Goal: Task Accomplishment & Management: Use online tool/utility

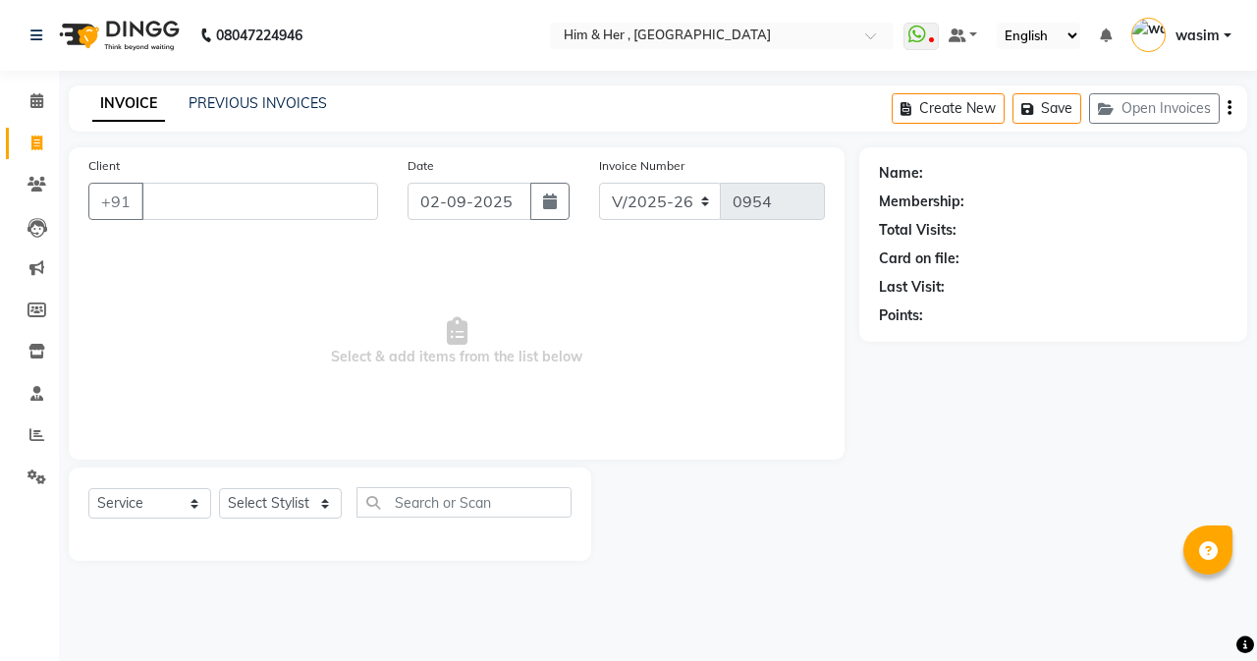
select select "5934"
select select "service"
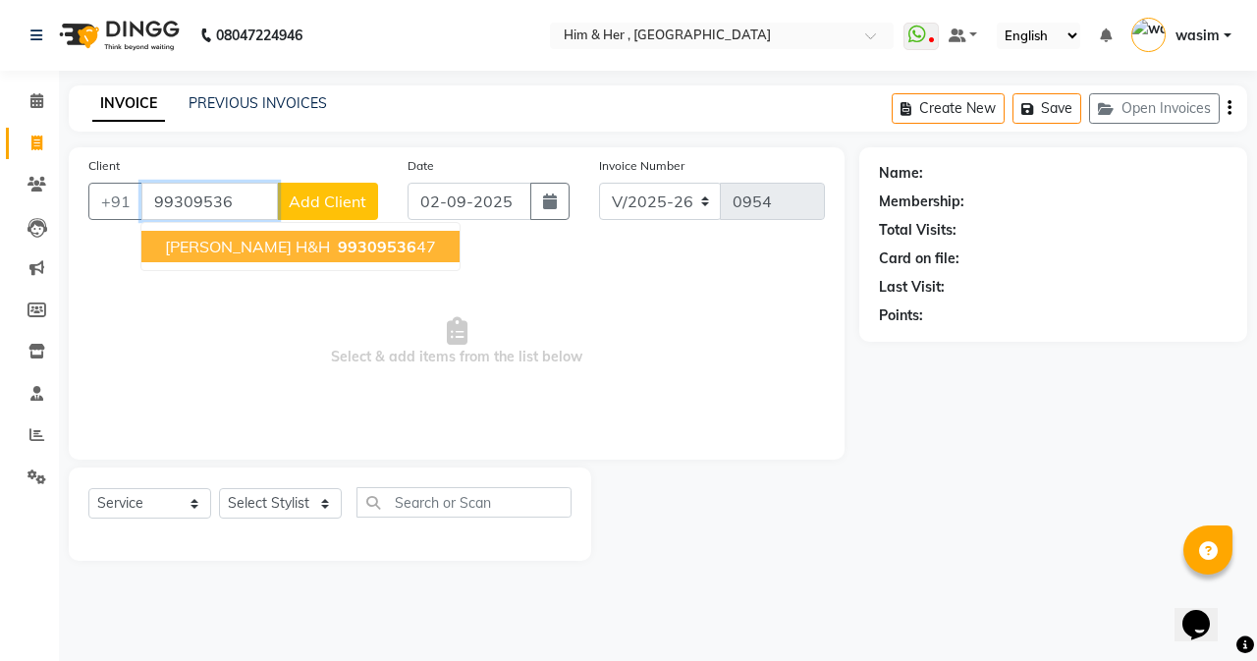
click at [338, 250] on span "99309536" at bounding box center [377, 247] width 79 height 20
type input "9930953647"
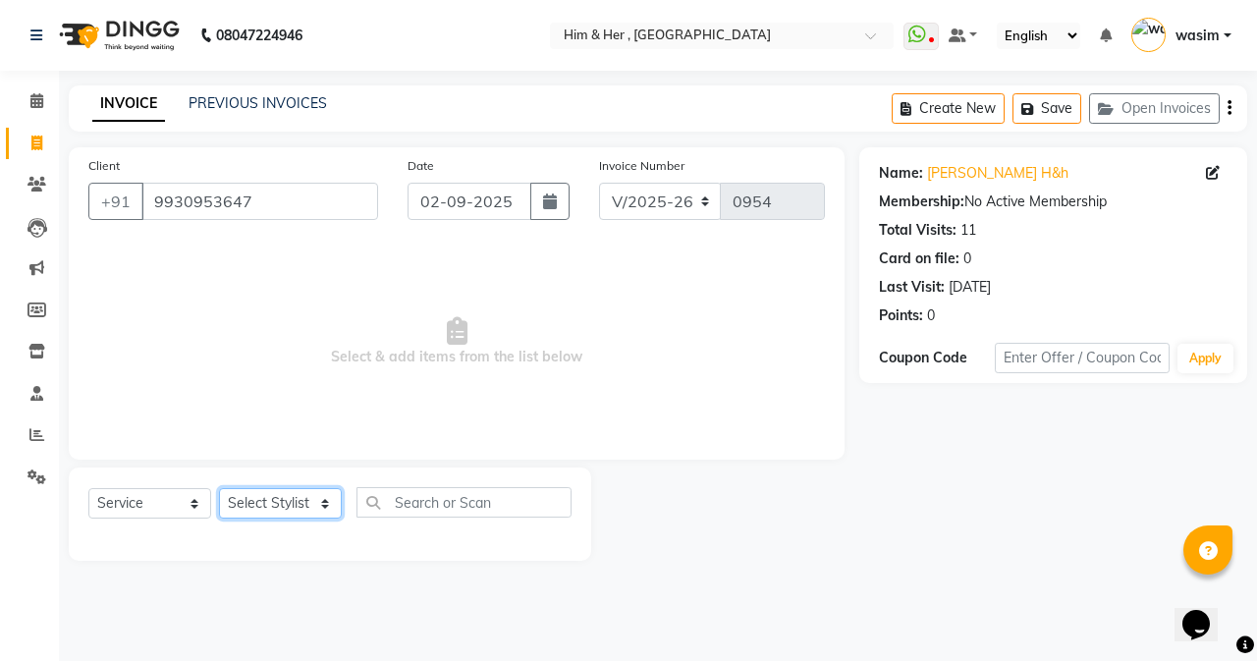
click at [276, 513] on select "Select Stylist Abdul Ahad Anam Shivam Gaud wasim" at bounding box center [280, 503] width 123 height 30
select select "47402"
click at [219, 488] on select "Select Stylist Abdul Ahad Anam Shivam Gaud wasim" at bounding box center [280, 503] width 123 height 30
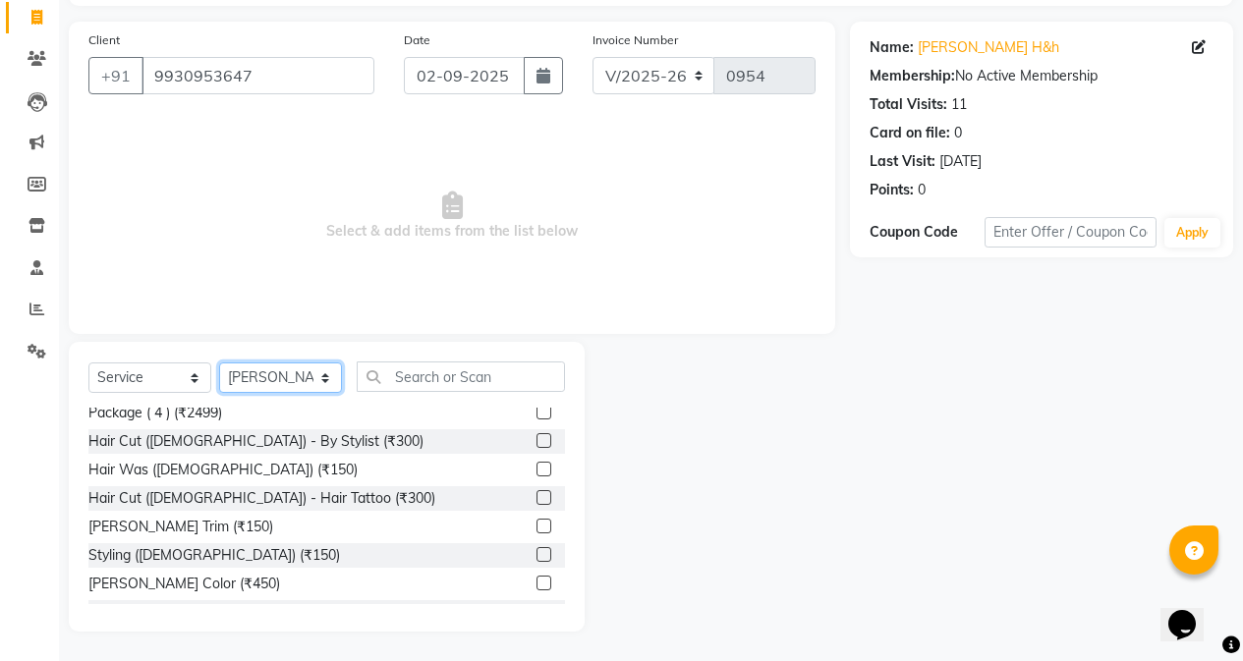
scroll to position [393, 0]
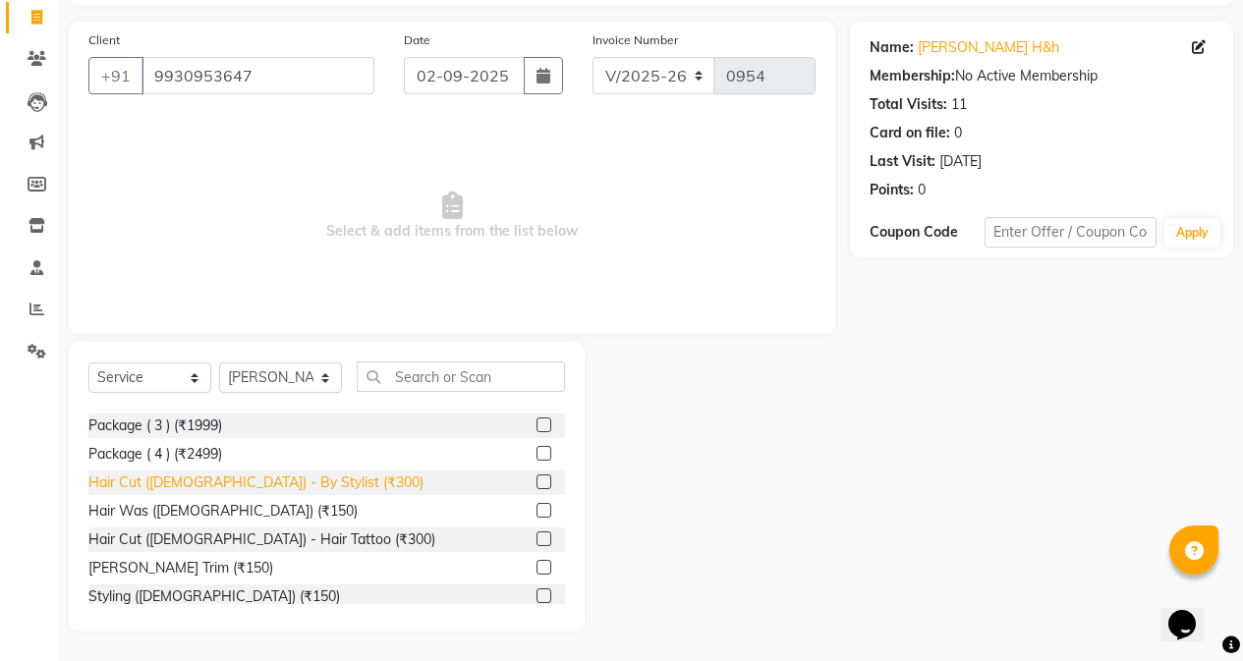
click at [263, 477] on div "Hair Cut (Male) - By Stylist (₹300)" at bounding box center [255, 483] width 335 height 21
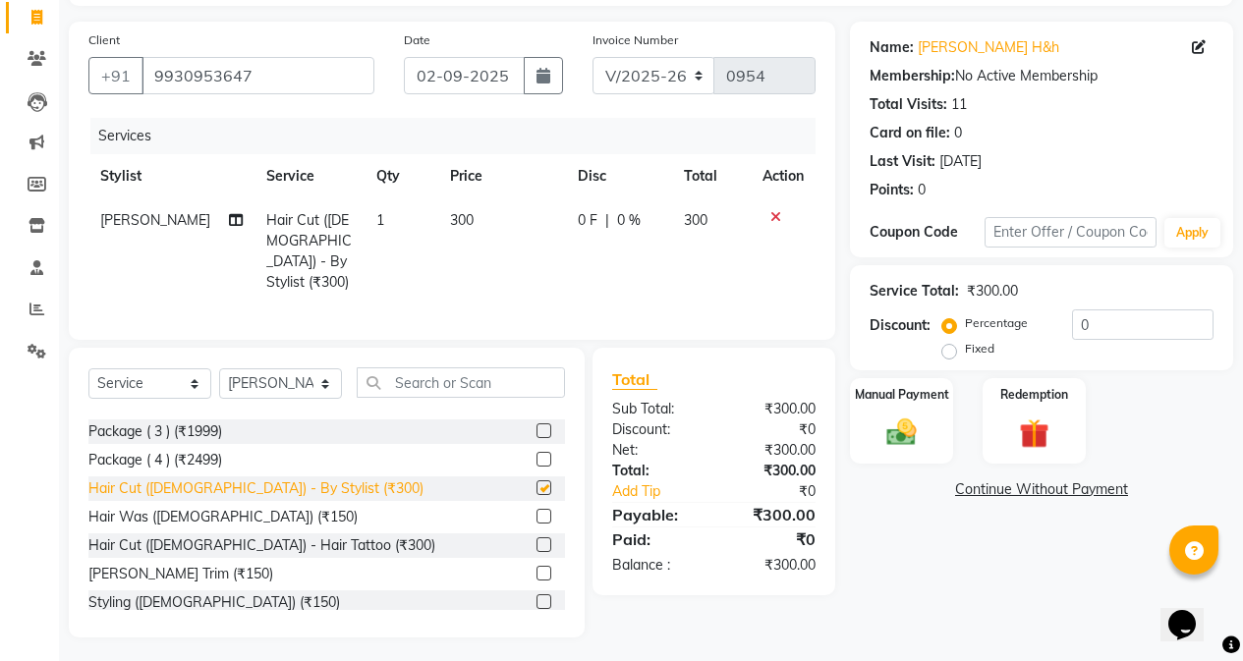
checkbox input "false"
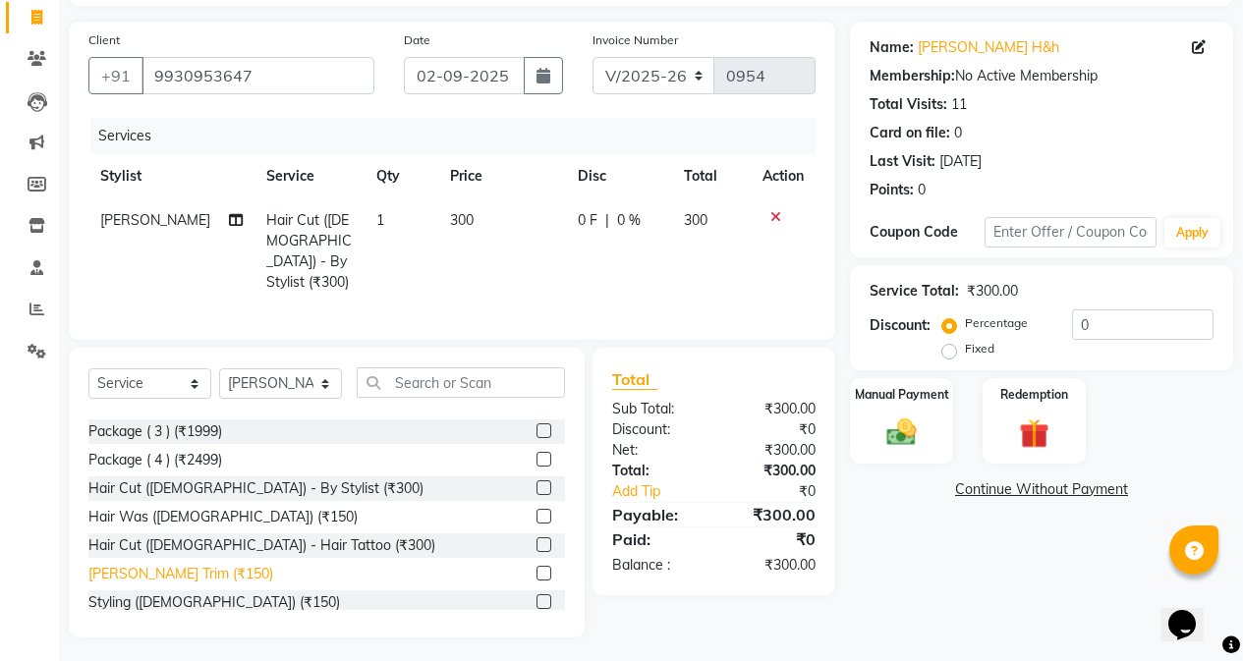
click at [162, 564] on div "Beard Trim (₹150)" at bounding box center [180, 574] width 185 height 21
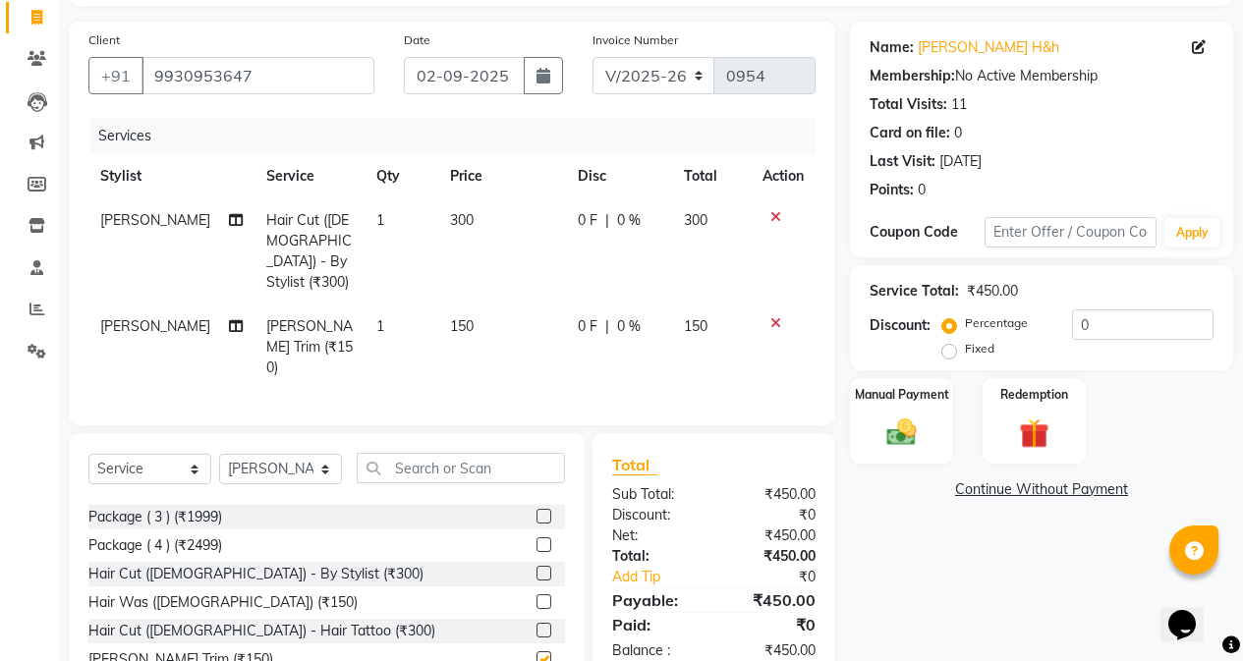
checkbox input "false"
click at [457, 323] on td "150" at bounding box center [502, 347] width 128 height 85
select select "47402"
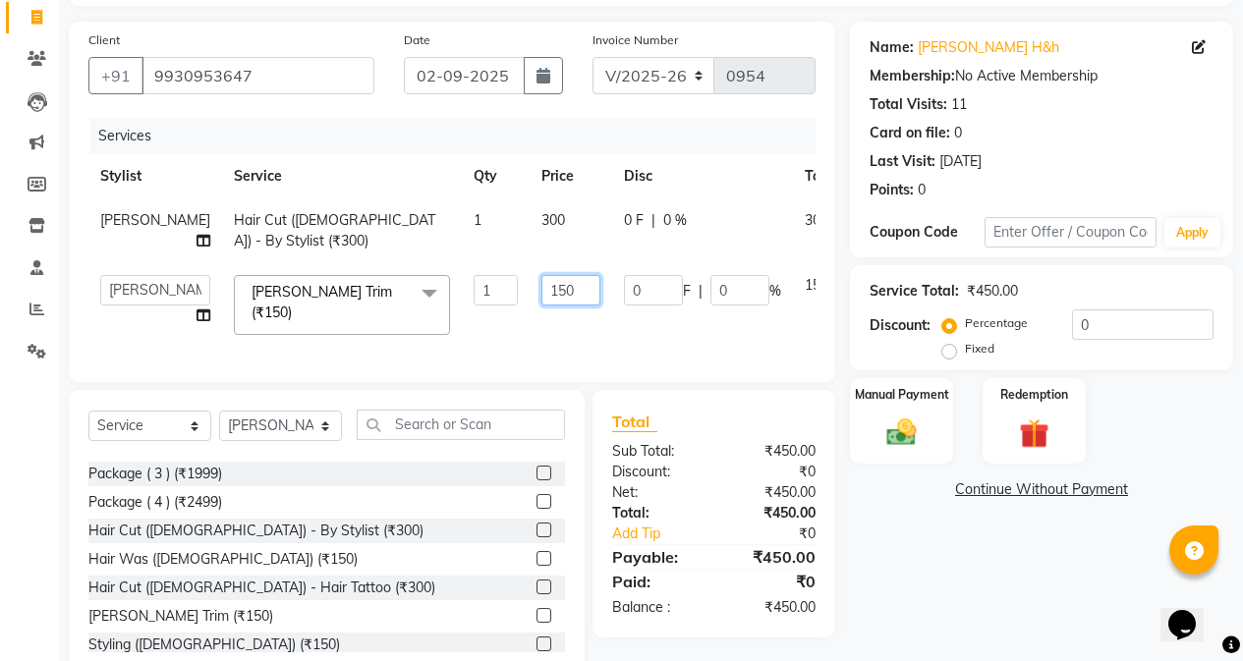
click at [541, 306] on input "150" at bounding box center [570, 290] width 59 height 30
type input "100"
click at [530, 251] on td "300" at bounding box center [571, 230] width 83 height 65
select select "47402"
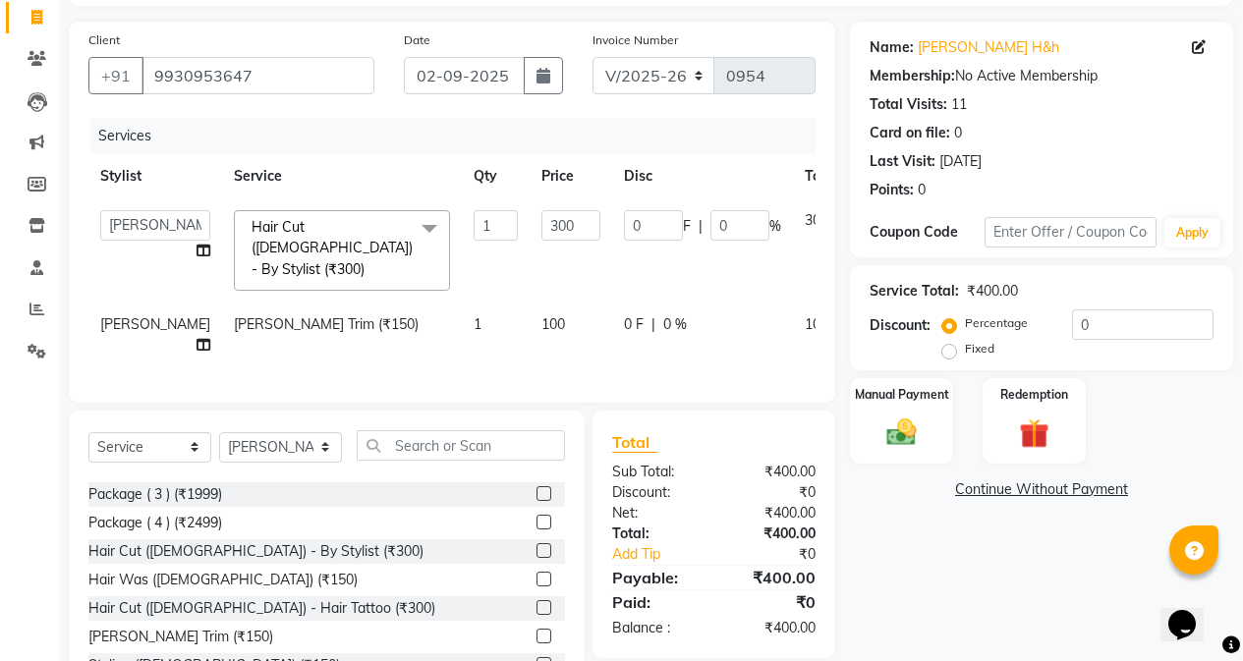
click at [530, 246] on td "300" at bounding box center [571, 250] width 83 height 104
click at [541, 225] on input "300" at bounding box center [570, 225] width 59 height 30
type input "3"
type input "250"
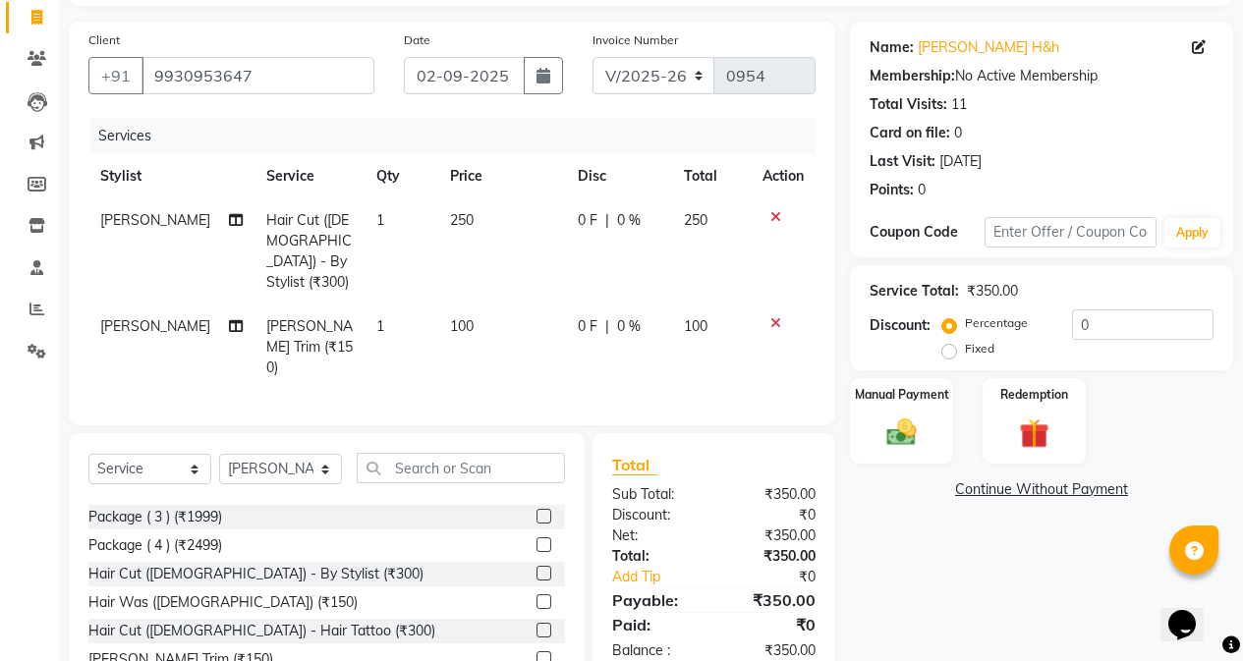
click at [618, 335] on td "0 F | 0 %" at bounding box center [619, 347] width 106 height 85
select select "47402"
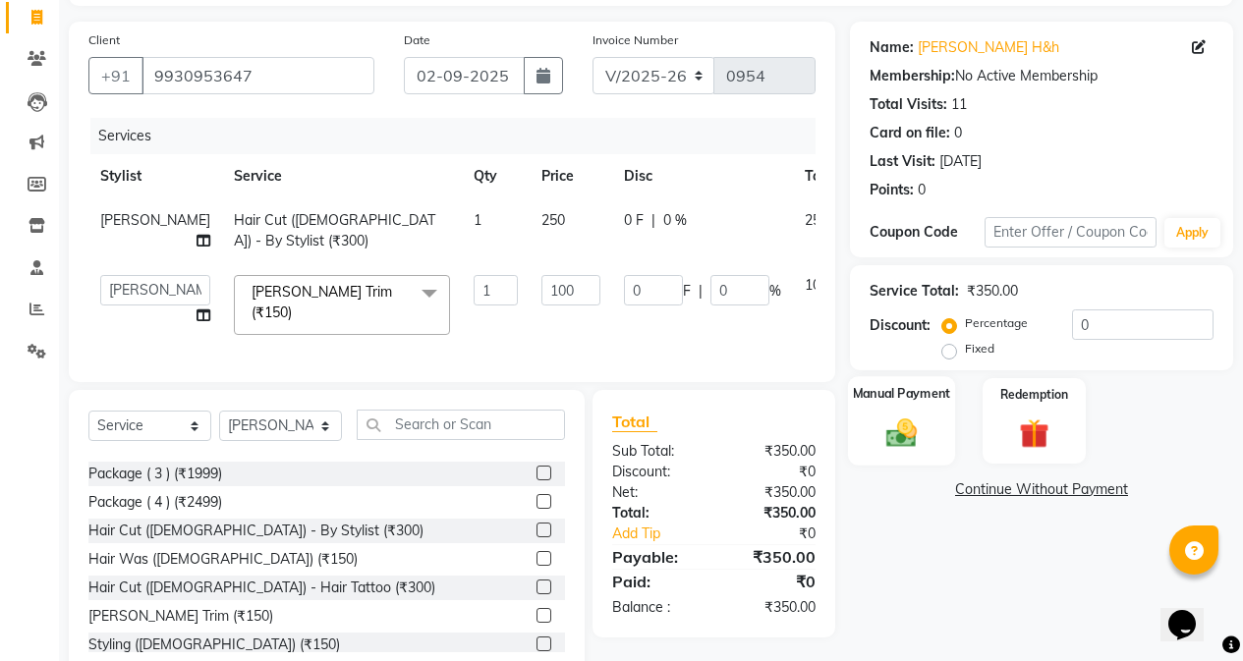
click at [884, 419] on img at bounding box center [901, 432] width 50 height 35
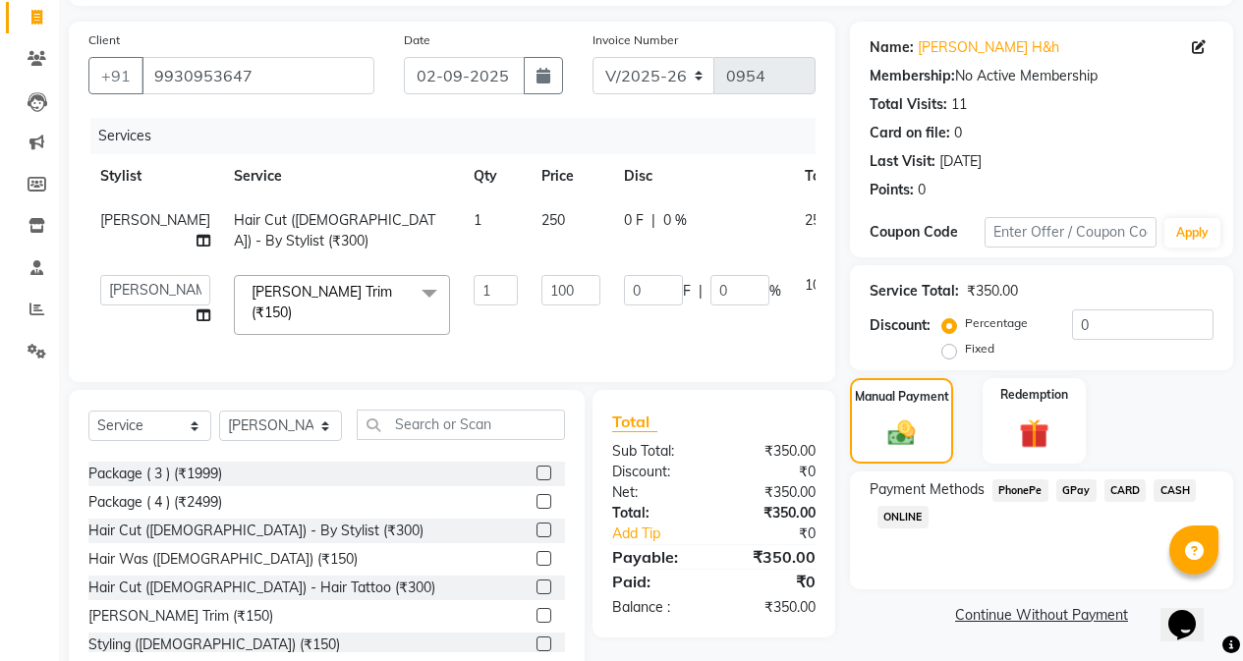
click at [1072, 489] on span "GPay" at bounding box center [1076, 490] width 40 height 23
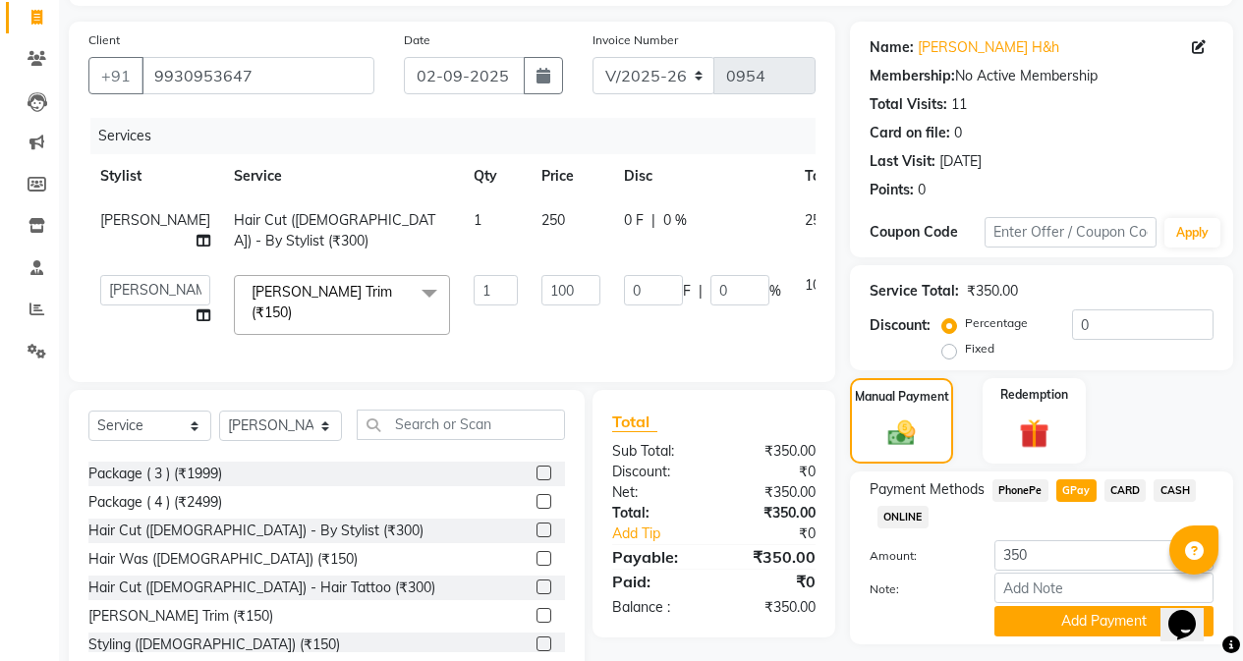
click at [1180, 486] on span "CASH" at bounding box center [1174, 490] width 42 height 23
click at [1067, 623] on button "Add Payment" at bounding box center [1103, 621] width 219 height 30
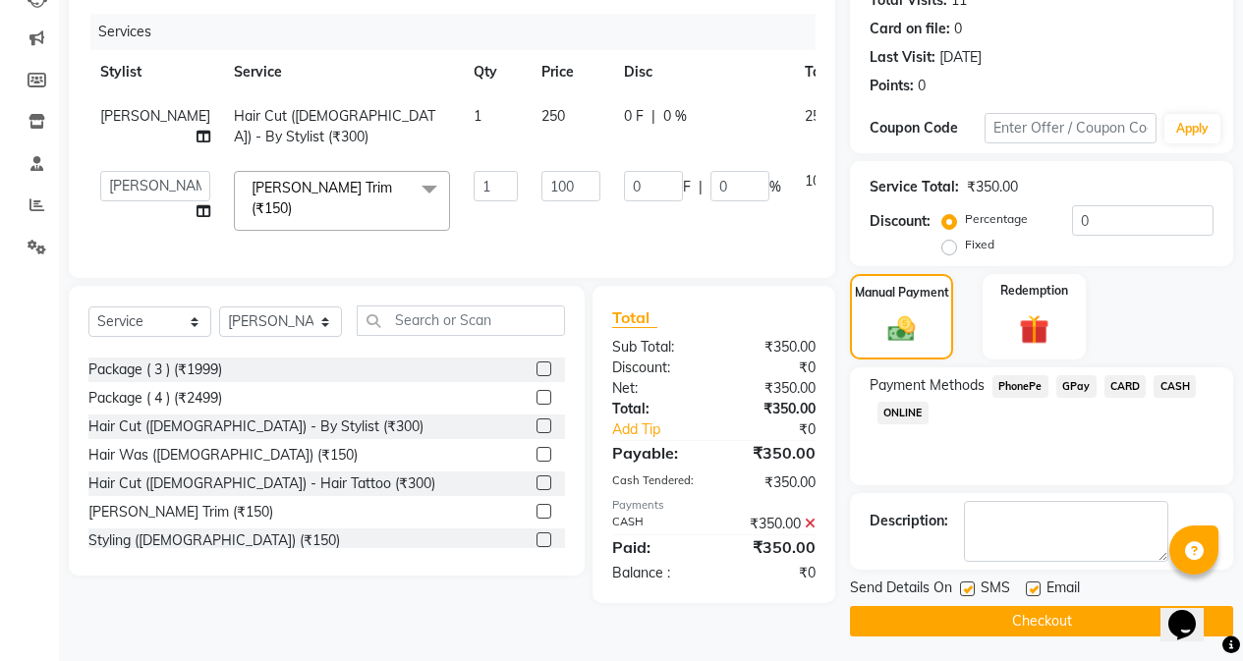
scroll to position [235, 0]
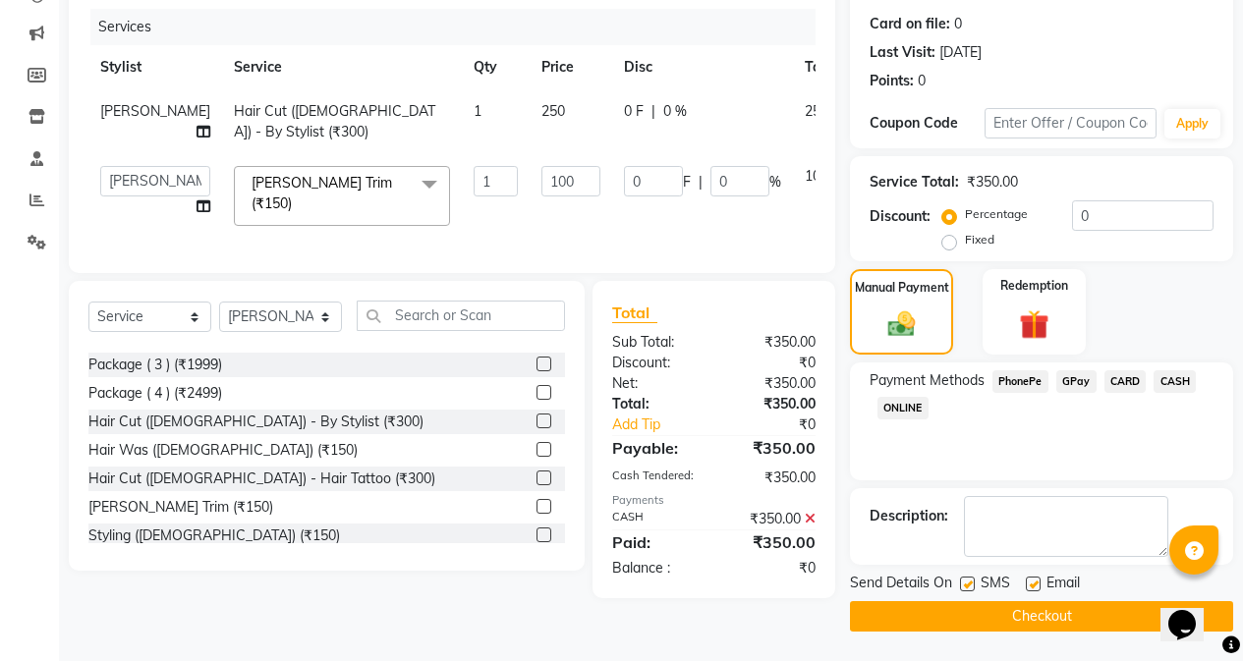
click at [972, 584] on label at bounding box center [967, 584] width 15 height 15
click at [972, 584] on input "checkbox" at bounding box center [966, 585] width 13 height 13
checkbox input "false"
click at [986, 607] on button "Checkout" at bounding box center [1041, 616] width 383 height 30
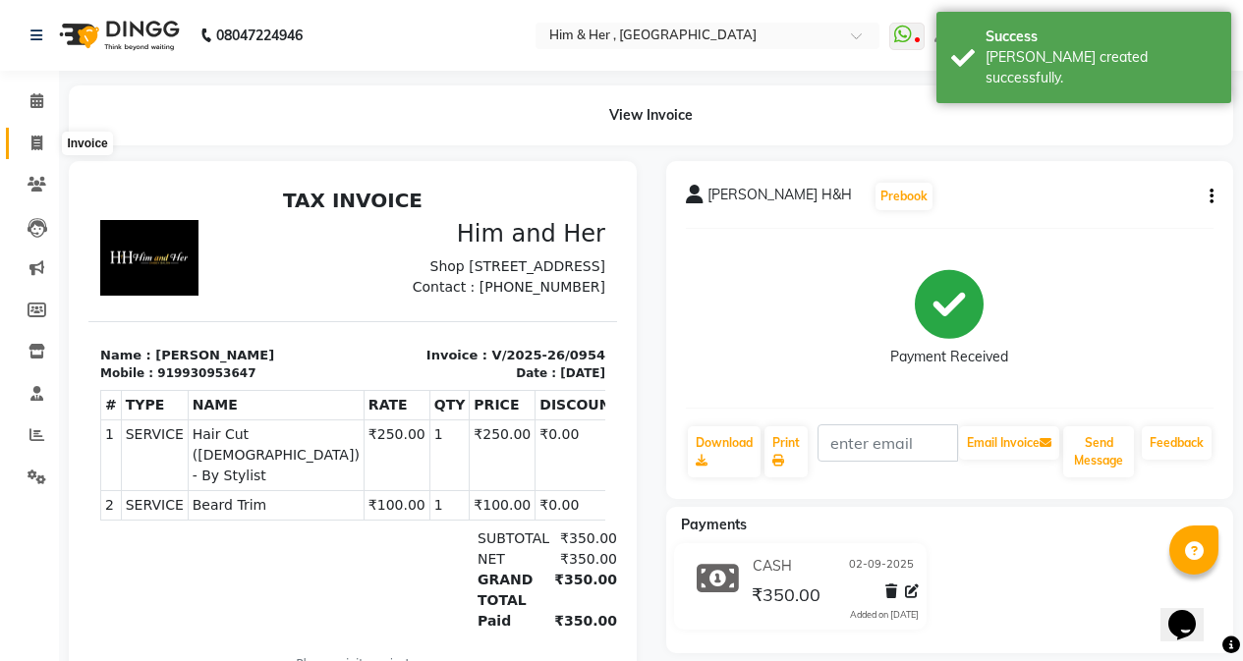
click at [31, 144] on icon at bounding box center [36, 143] width 11 height 15
select select "5934"
select select "service"
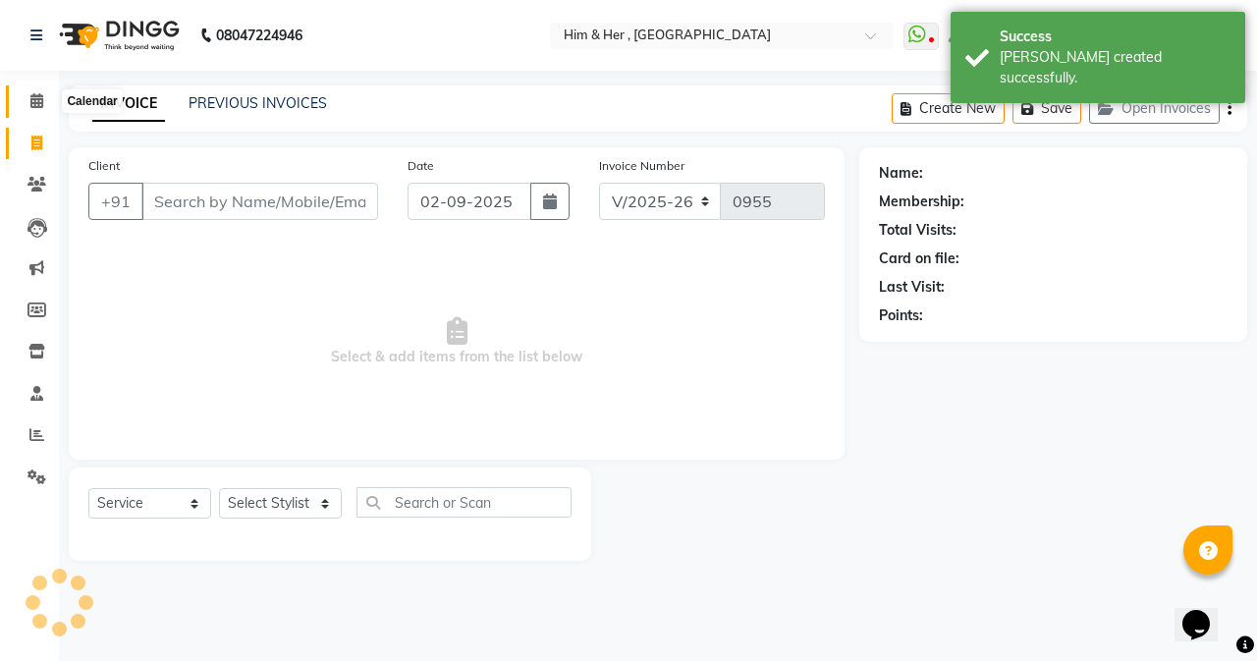
click at [43, 93] on icon at bounding box center [36, 100] width 13 height 15
